Goal: Task Accomplishment & Management: Complete application form

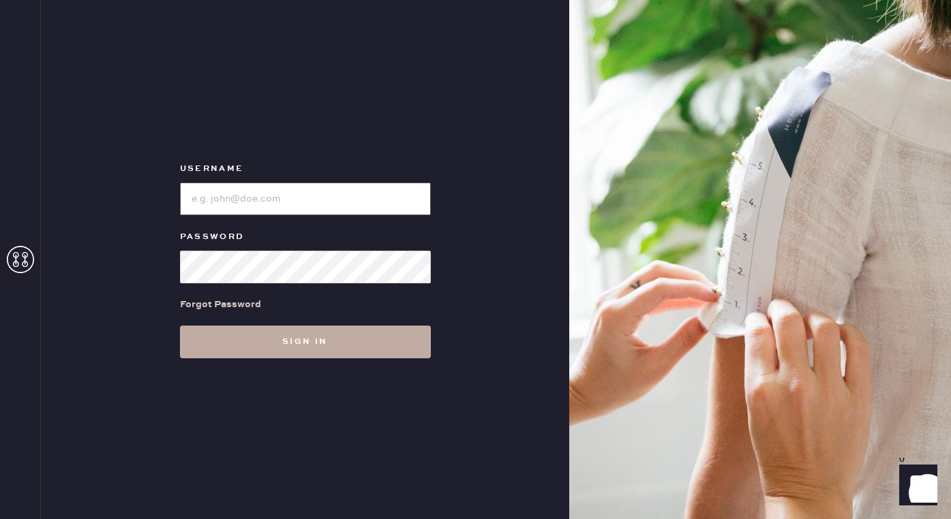
type input "reformationwilliamsburg"
click at [343, 347] on button "Sign in" at bounding box center [305, 342] width 251 height 33
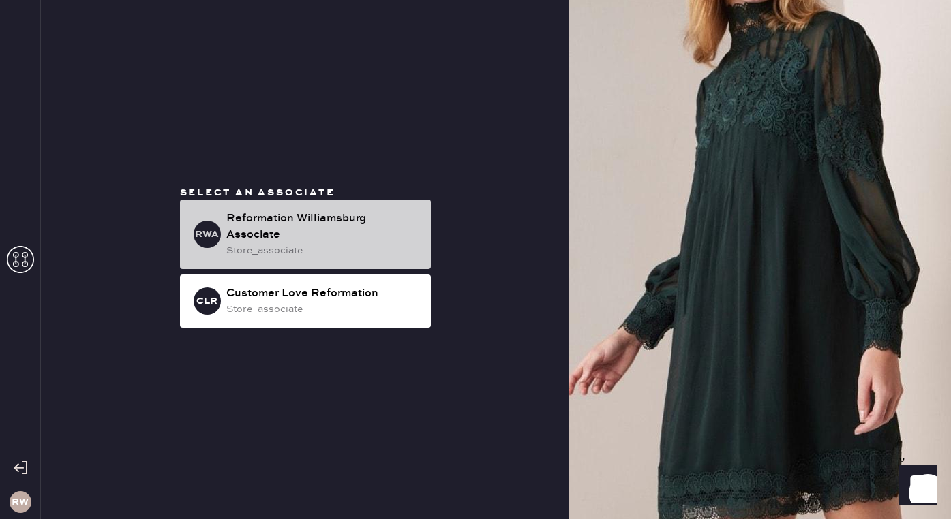
click at [345, 243] on div "store_associate" at bounding box center [323, 250] width 194 height 15
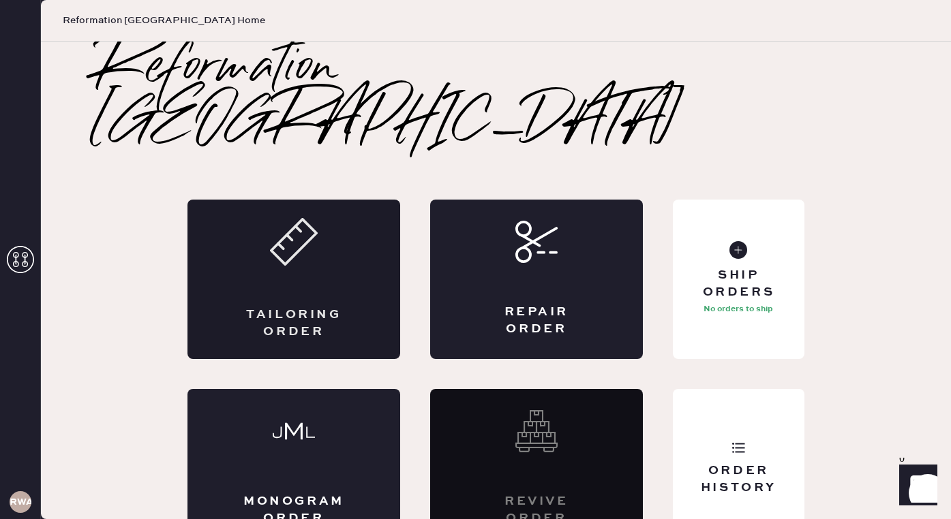
click at [363, 232] on div "Tailoring Order" at bounding box center [293, 279] width 213 height 159
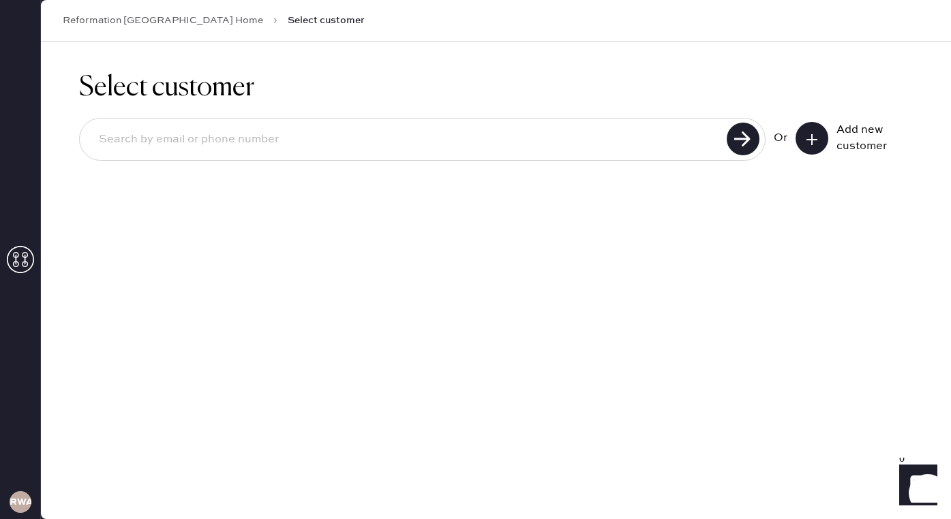
click at [598, 115] on div "Or Add new customer" at bounding box center [496, 140] width 834 height 73
click at [598, 132] on input at bounding box center [405, 139] width 635 height 31
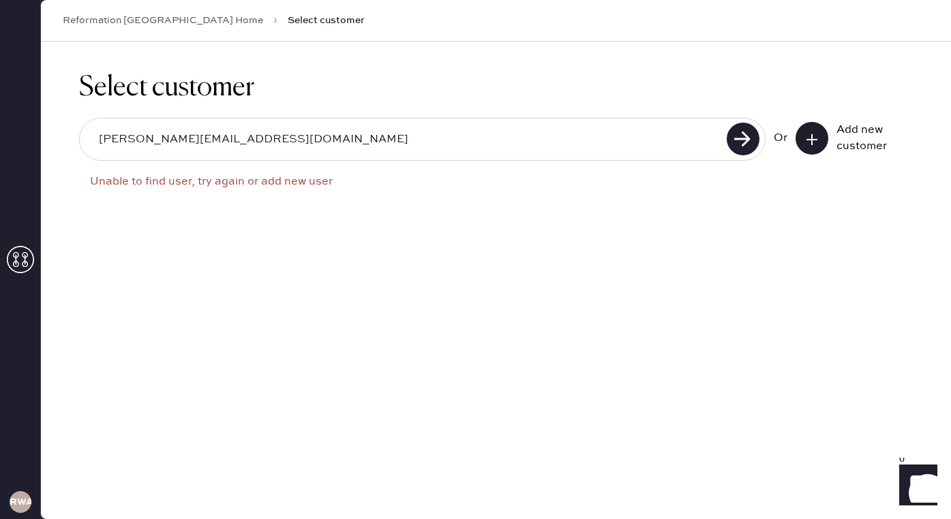
click at [110, 142] on input "aliyson.hartenstine@gmail.com" at bounding box center [405, 139] width 635 height 31
click at [749, 128] on use at bounding box center [743, 139] width 33 height 33
click at [110, 140] on input "alyson.hartenstine@gmail.com" at bounding box center [405, 139] width 635 height 31
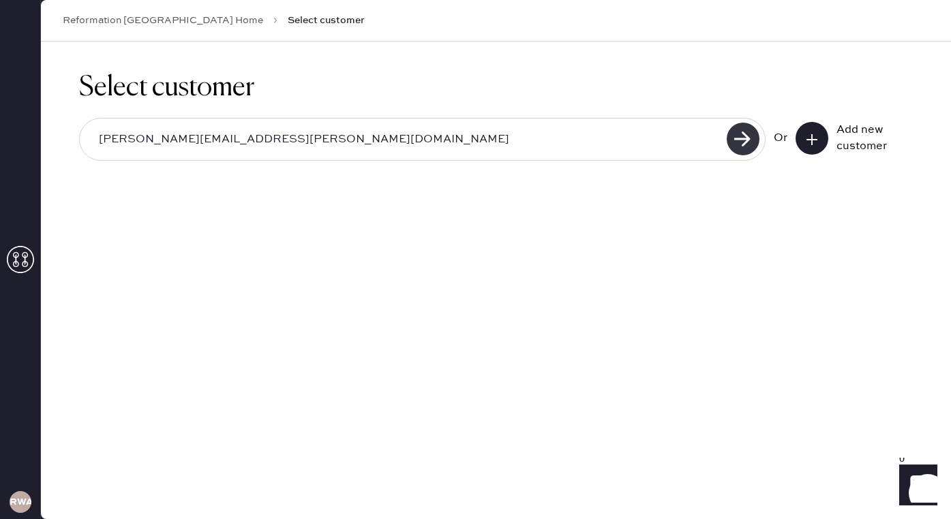
type input "allyson.hartenstine@gmail.com"
click at [756, 134] on use at bounding box center [743, 139] width 33 height 33
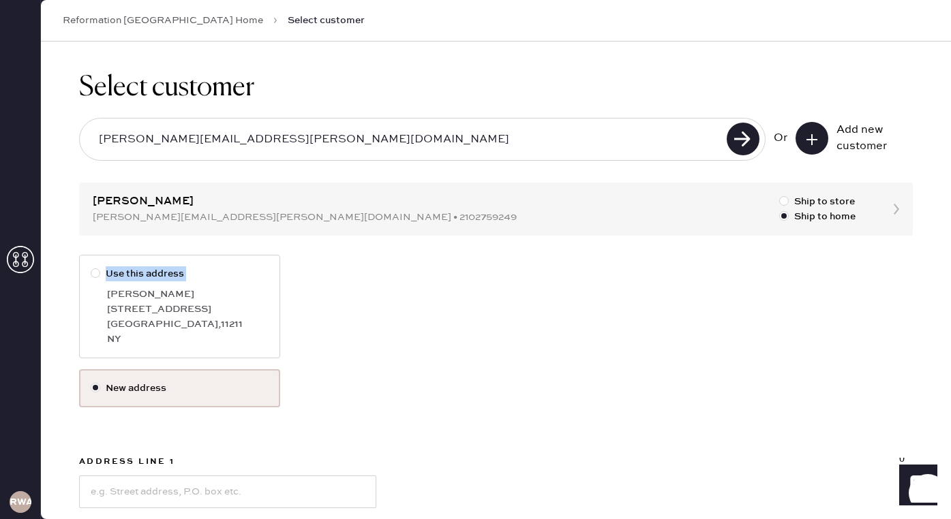
click at [97, 280] on label "Use this address Allyson hartenstine 248 N 8th st Brooklyn , 11211 NY" at bounding box center [179, 307] width 201 height 104
click at [97, 275] on div at bounding box center [96, 274] width 10 height 10
click at [91, 267] on input "Use this address" at bounding box center [91, 266] width 1 height 1
radio input "true"
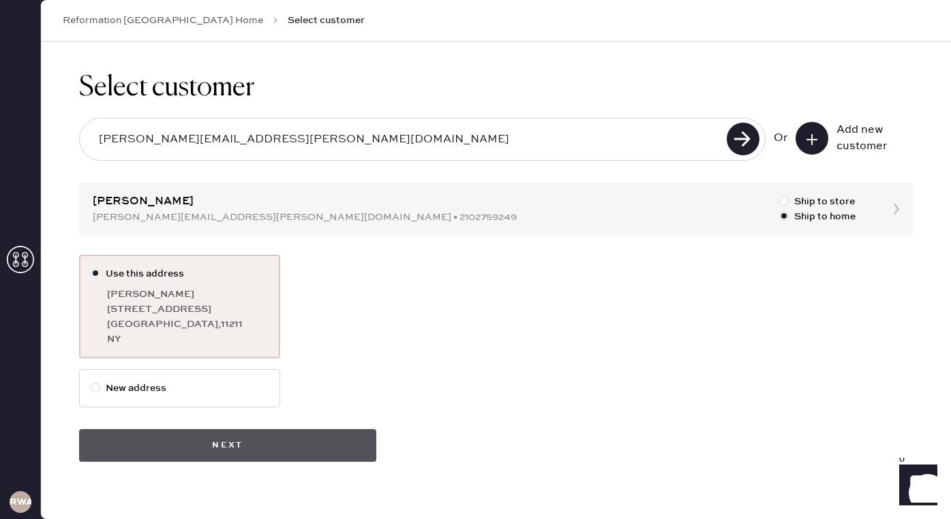
click at [338, 445] on button "Next" at bounding box center [227, 445] width 297 height 33
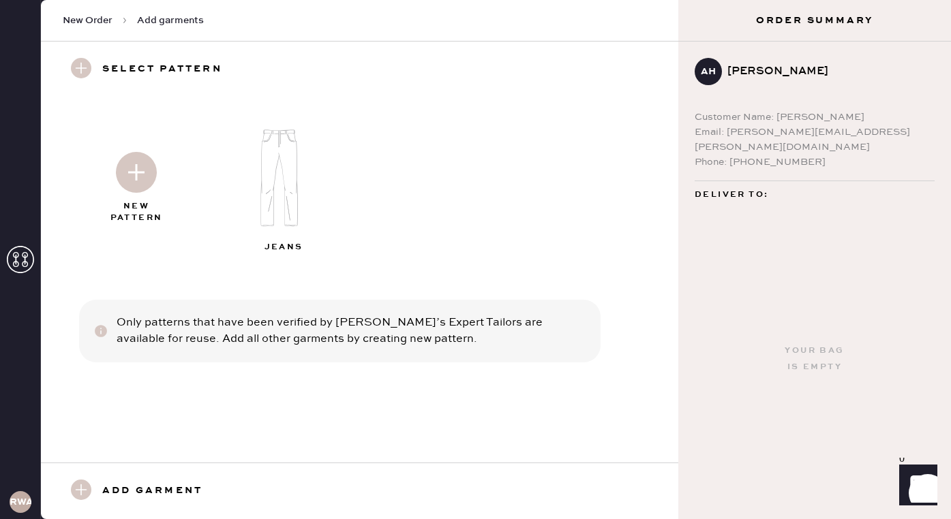
click at [142, 183] on img at bounding box center [136, 172] width 41 height 41
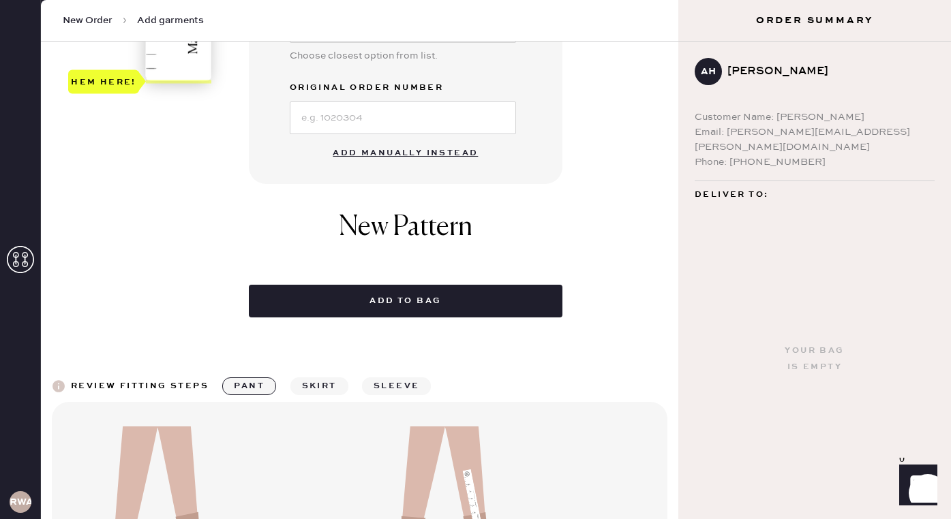
scroll to position [470, 0]
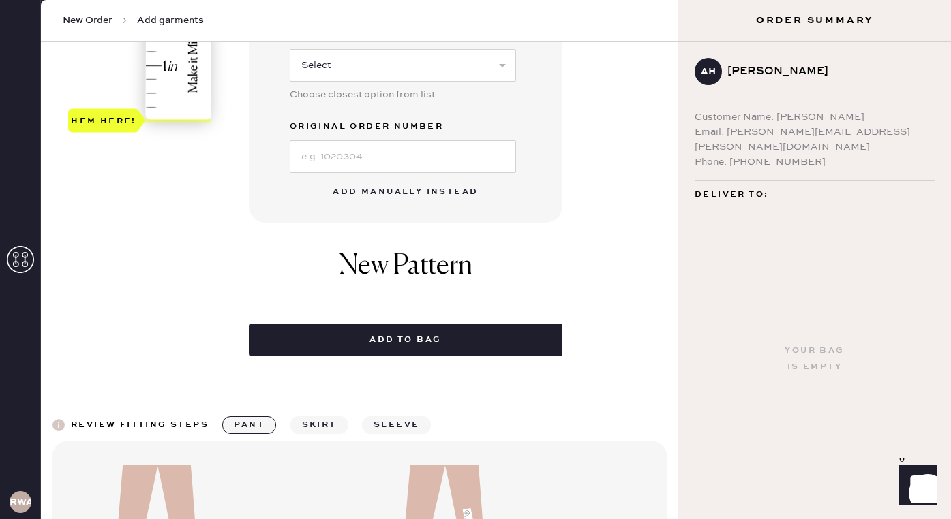
click at [388, 179] on button "Add manually instead" at bounding box center [405, 192] width 162 height 27
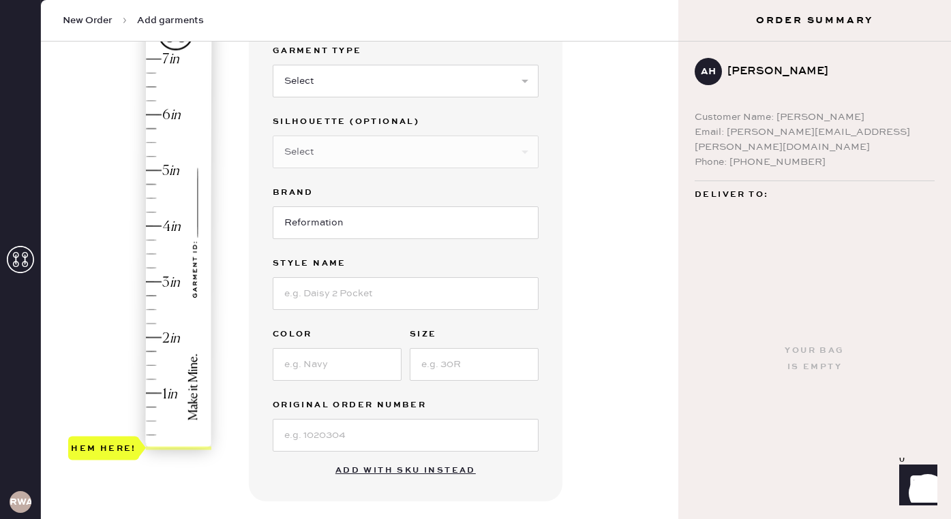
scroll to position [55, 0]
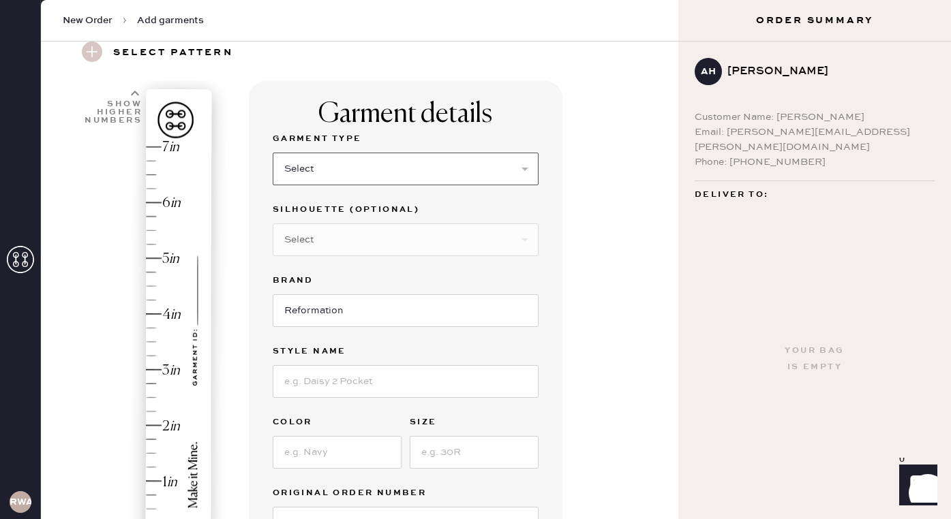
click at [322, 161] on select "Select Basic Skirt Jeans Leggings Pants Shorts Basic Sleeved Dress Basic Sleeve…" at bounding box center [406, 169] width 266 height 33
select select "4"
click at [273, 153] on select "Select Basic Skirt Jeans Leggings Pants Shorts Basic Sleeved Dress Basic Sleeve…" at bounding box center [406, 169] width 266 height 33
click at [153, 364] on div "Hem here!" at bounding box center [140, 342] width 145 height 402
click at [153, 365] on div "Hem here!" at bounding box center [140, 342] width 145 height 402
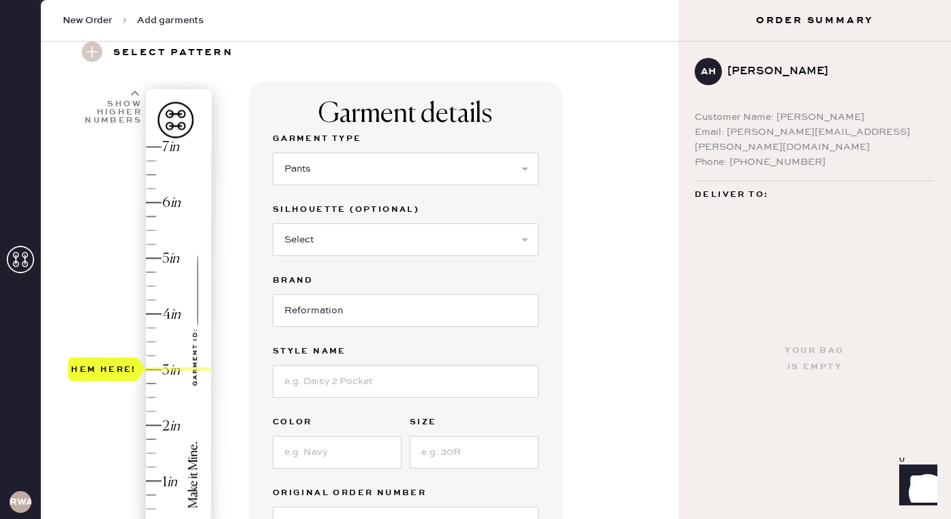
click at [134, 363] on div "Hem here!" at bounding box center [103, 370] width 71 height 24
click at [152, 358] on div "Hem here!" at bounding box center [140, 342] width 145 height 402
click at [153, 369] on div "Hem here!" at bounding box center [140, 342] width 145 height 402
click at [335, 169] on select "Select Basic Skirt Jeans Leggings Pants Shorts Basic Sleeved Dress Basic Sleeve…" at bounding box center [406, 169] width 266 height 33
click at [273, 153] on select "Select Basic Skirt Jeans Leggings Pants Shorts Basic Sleeved Dress Basic Sleeve…" at bounding box center [406, 169] width 266 height 33
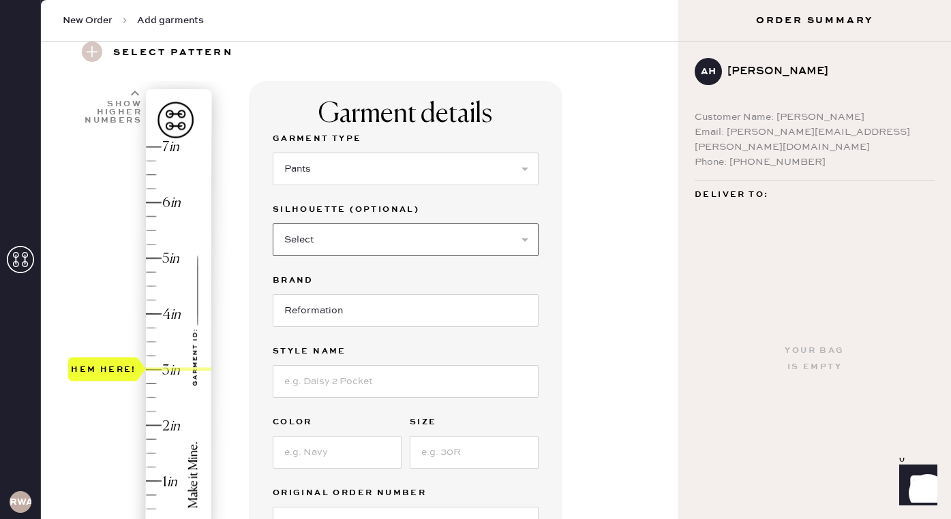
click at [315, 242] on select "Select Joggers Shorts Cropped Flare Boot Cut Straight Skinny Other" at bounding box center [406, 240] width 266 height 33
type input "3.25"
click at [147, 355] on div "Hem here!" at bounding box center [140, 342] width 145 height 402
click at [333, 240] on select "Select Joggers Shorts Cropped Flare Boot Cut Straight Skinny Other" at bounding box center [406, 240] width 266 height 33
select select "11"
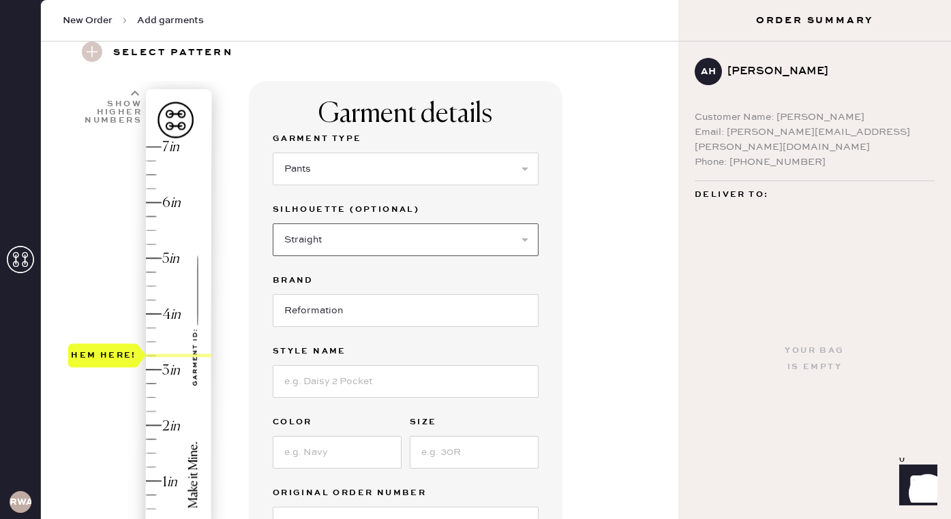
click at [273, 224] on select "Select Joggers Shorts Cropped Flare Boot Cut Straight Skinny Other" at bounding box center [406, 240] width 266 height 33
click at [330, 382] on input at bounding box center [406, 381] width 266 height 33
type input "Julien Poplin Pants"
click at [349, 442] on input at bounding box center [337, 452] width 129 height 33
type input "P"
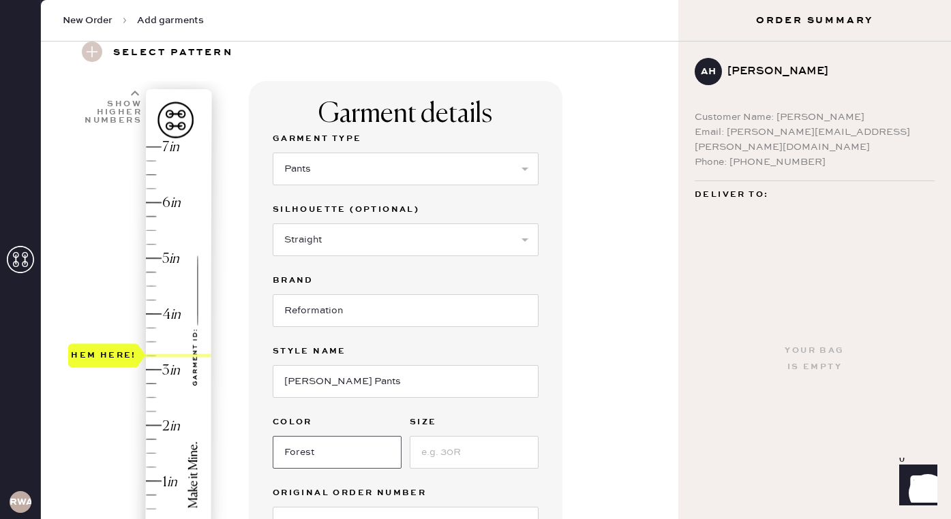
type input "Forest"
click at [430, 446] on input at bounding box center [474, 452] width 129 height 33
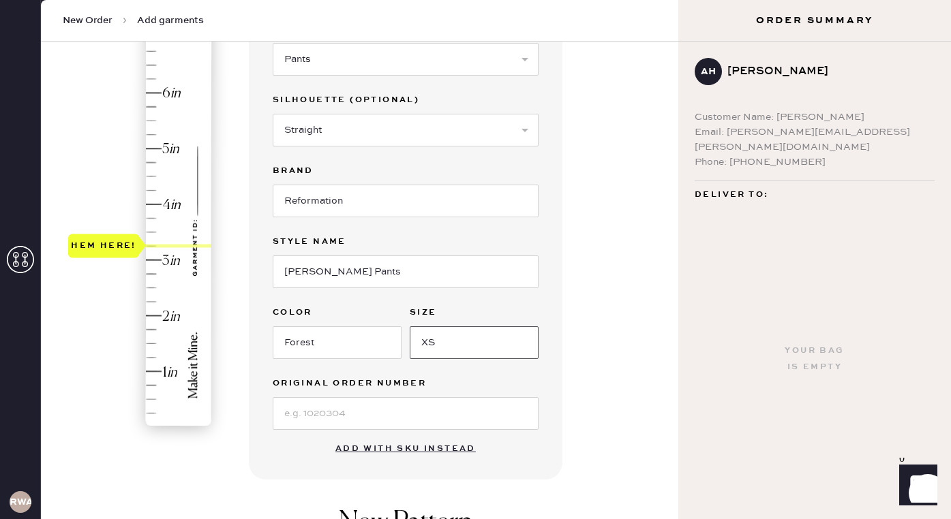
scroll to position [168, 0]
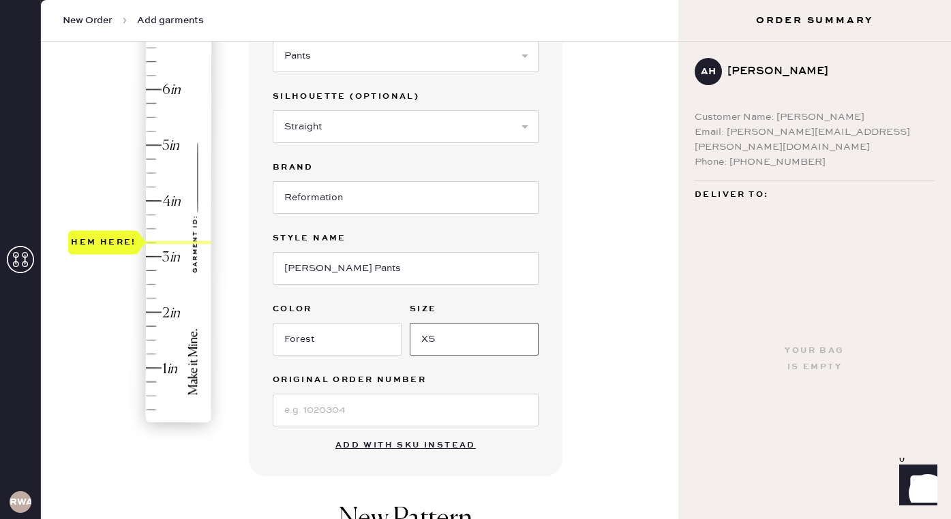
type input "XS"
click at [359, 419] on input at bounding box center [406, 410] width 266 height 33
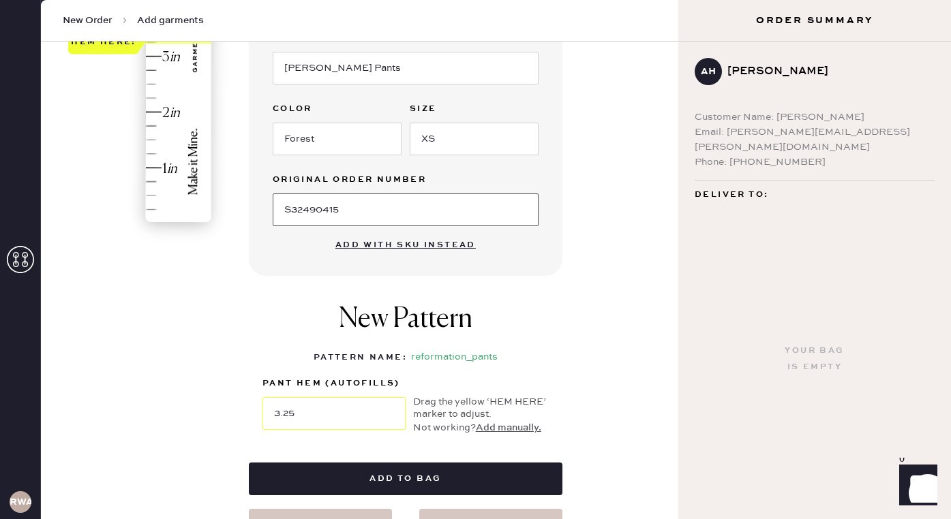
scroll to position [390, 0]
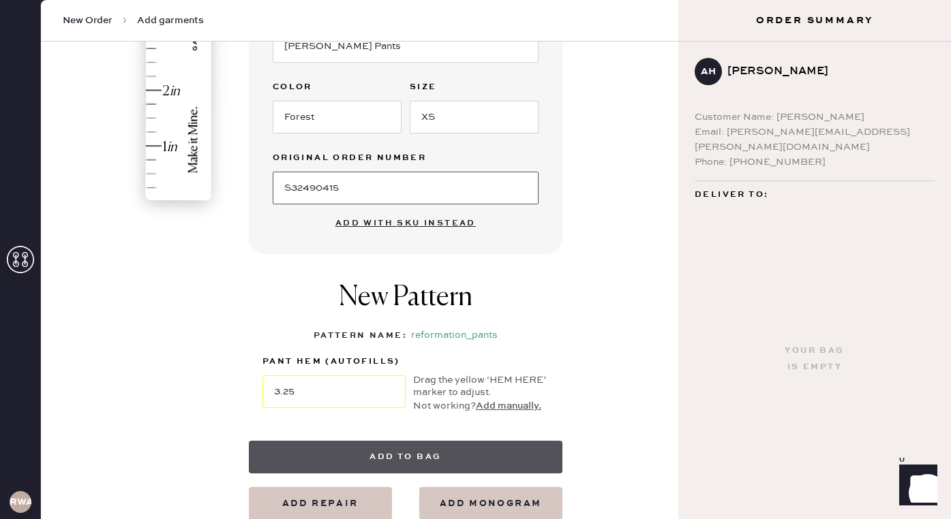
type input "S32490415"
click at [389, 466] on button "Add to bag" at bounding box center [406, 457] width 314 height 33
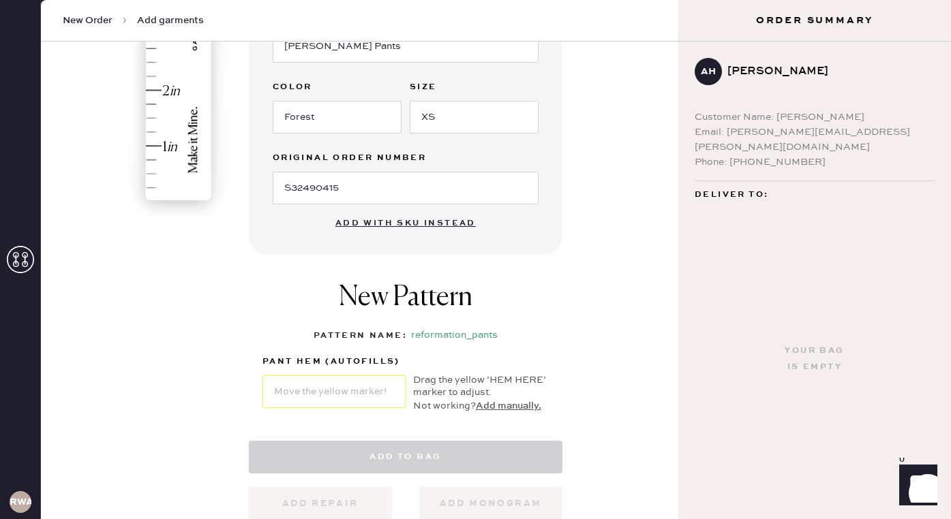
select select "4"
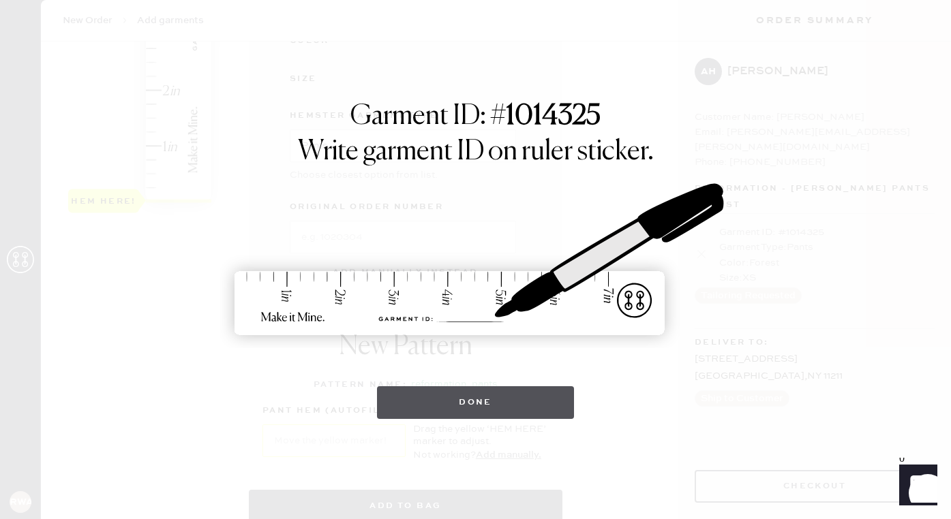
click at [450, 406] on button "Done" at bounding box center [475, 402] width 197 height 33
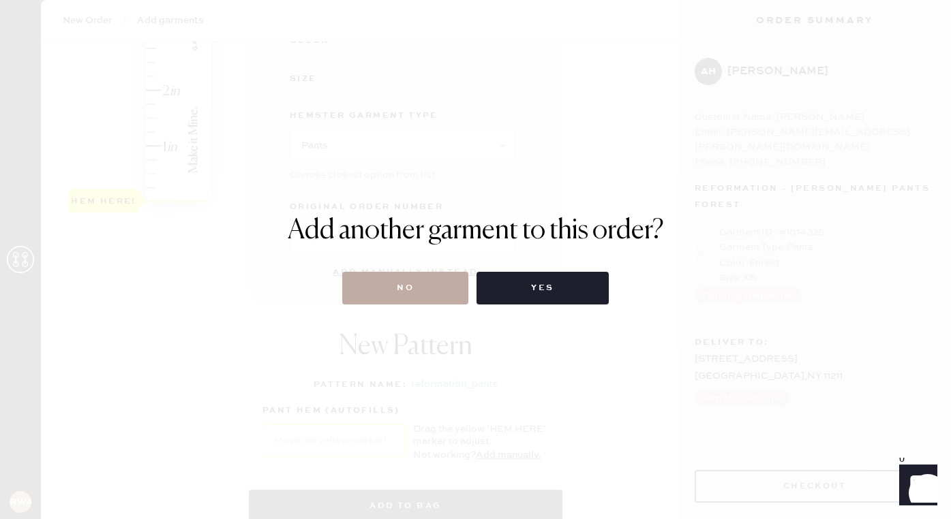
drag, startPoint x: 442, startPoint y: 356, endPoint x: 459, endPoint y: 296, distance: 61.5
click at [459, 296] on div "Add another garment to this order? No Yes" at bounding box center [475, 259] width 951 height 519
click at [459, 296] on button "No" at bounding box center [405, 288] width 126 height 33
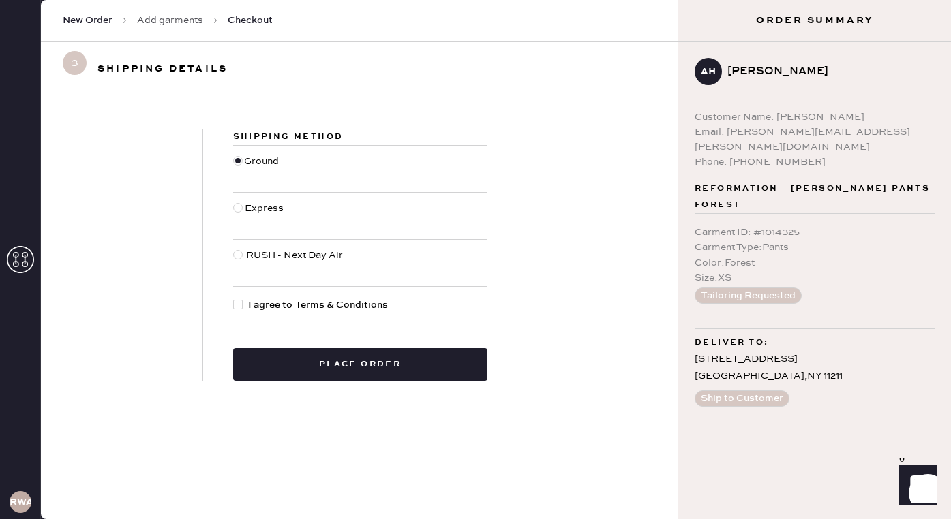
click at [239, 304] on div at bounding box center [238, 305] width 10 height 10
click at [234, 299] on input "I agree to Terms & Conditions" at bounding box center [233, 298] width 1 height 1
checkbox input "true"
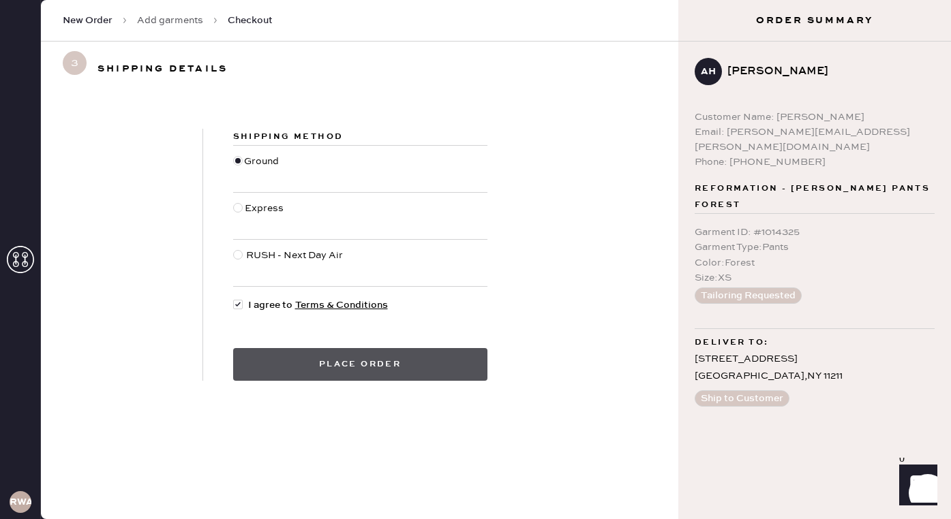
click at [251, 365] on button "Place order" at bounding box center [360, 364] width 254 height 33
